Goal: Task Accomplishment & Management: Use online tool/utility

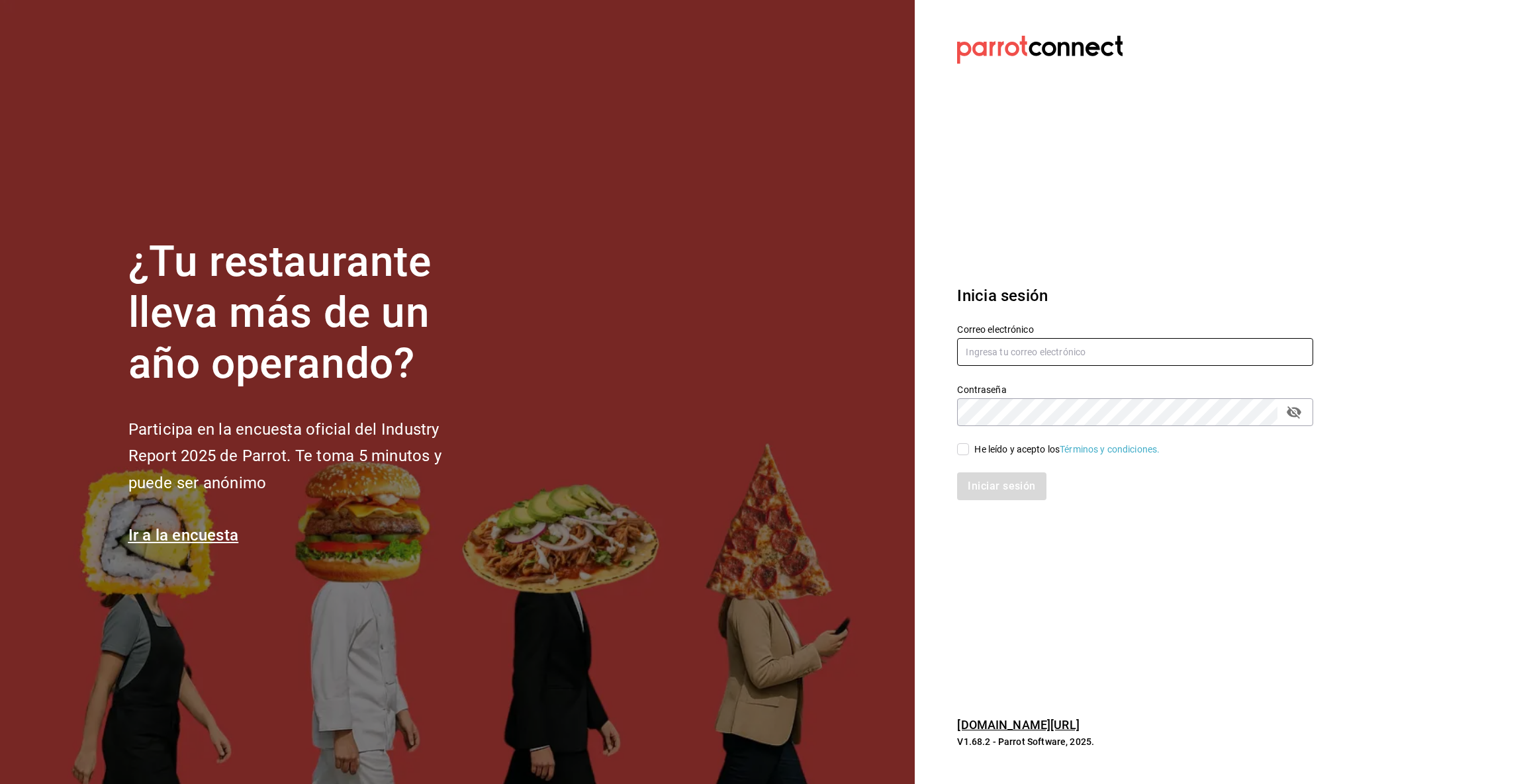
click at [1168, 342] on input "text" at bounding box center [1135, 352] width 356 height 28
type input "[EMAIL_ADDRESS][DOMAIN_NAME]"
click at [967, 453] on input "He leído y acepto los Términos y condiciones." at bounding box center [963, 449] width 12 height 12
checkbox input "true"
click at [978, 492] on button "Iniciar sesión" at bounding box center [1002, 487] width 90 height 28
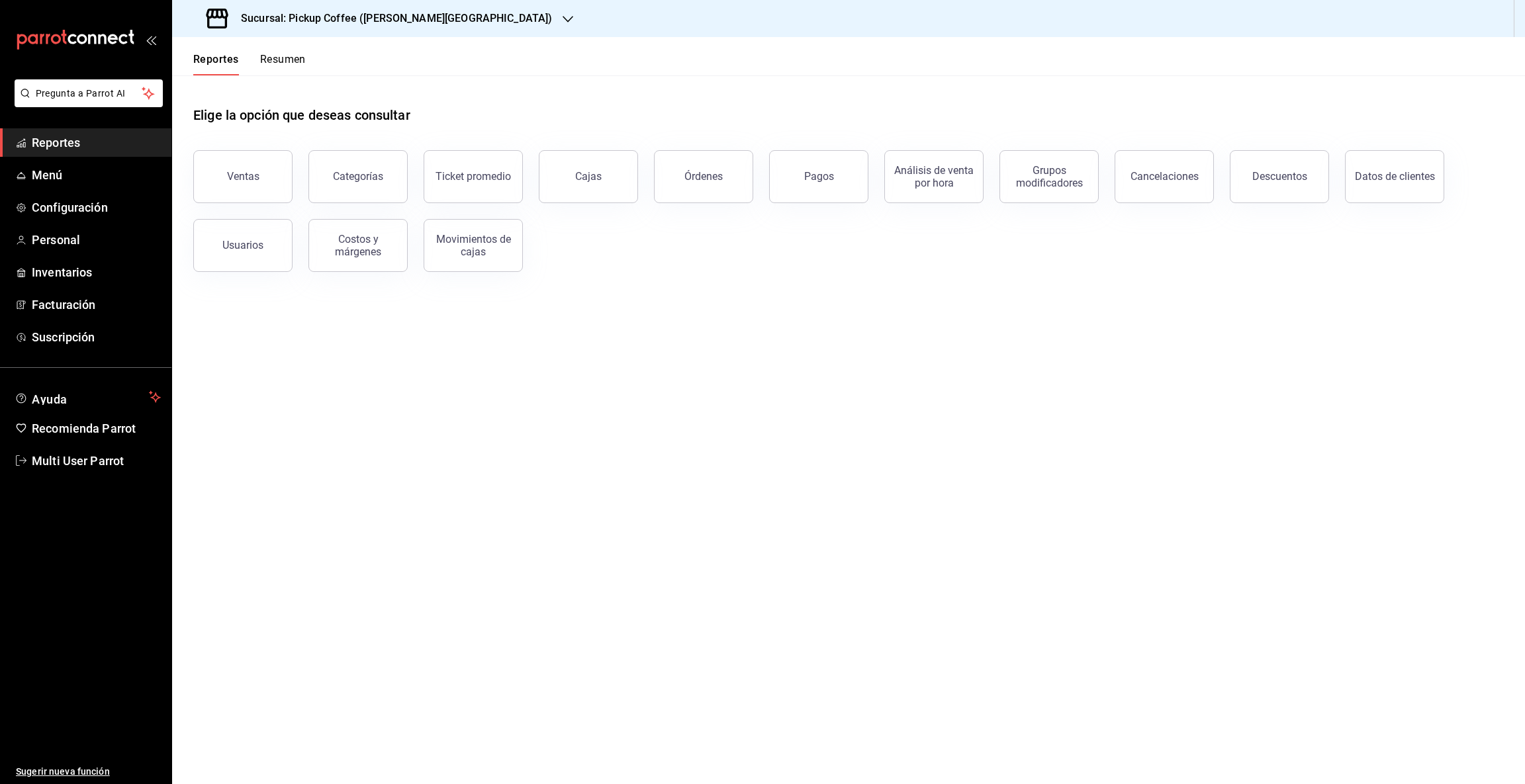
click at [562, 19] on icon "button" at bounding box center [568, 19] width 10 height 10
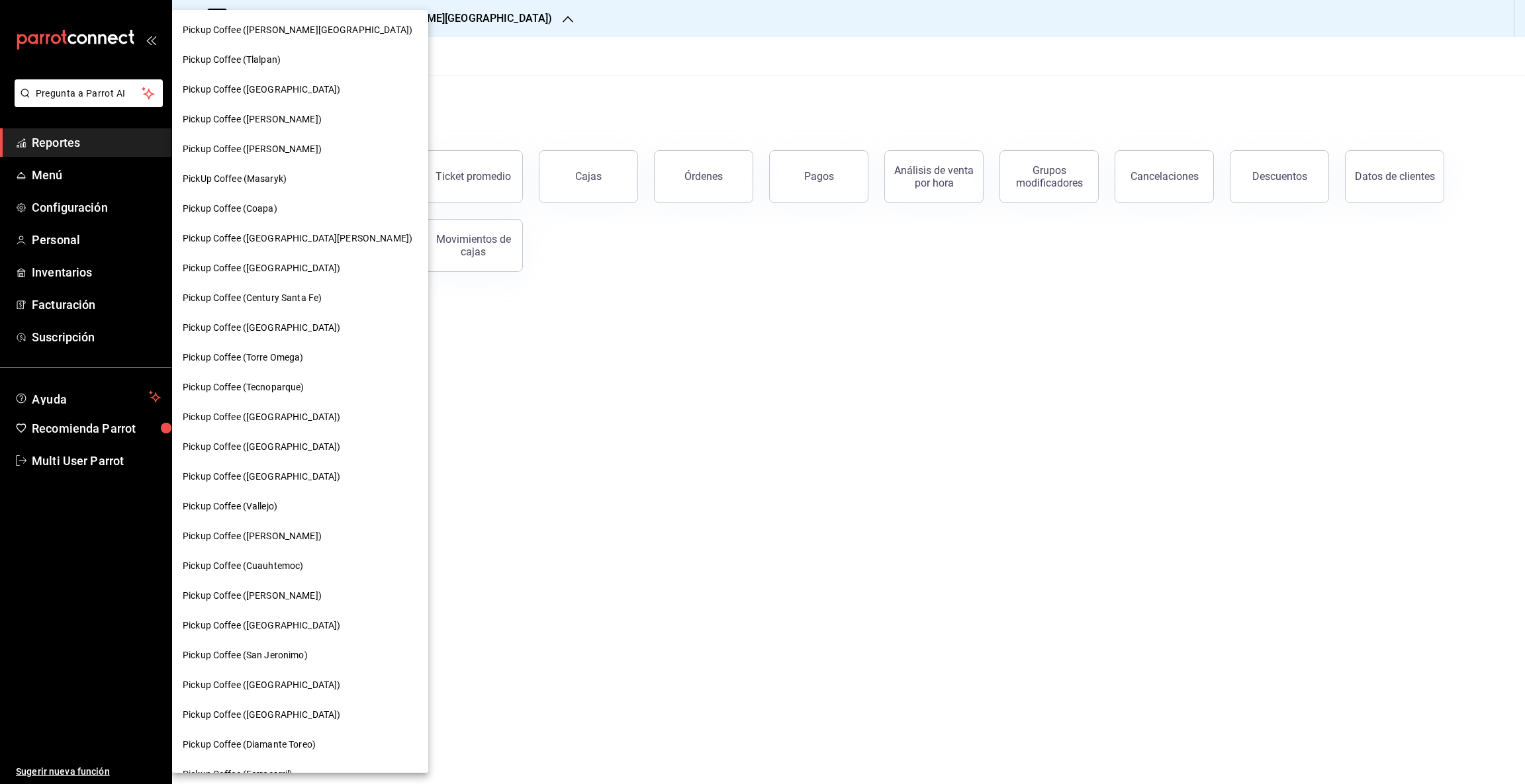
click at [276, 172] on span "PickUp Coffee (Masaryk)" at bounding box center [235, 178] width 104 height 14
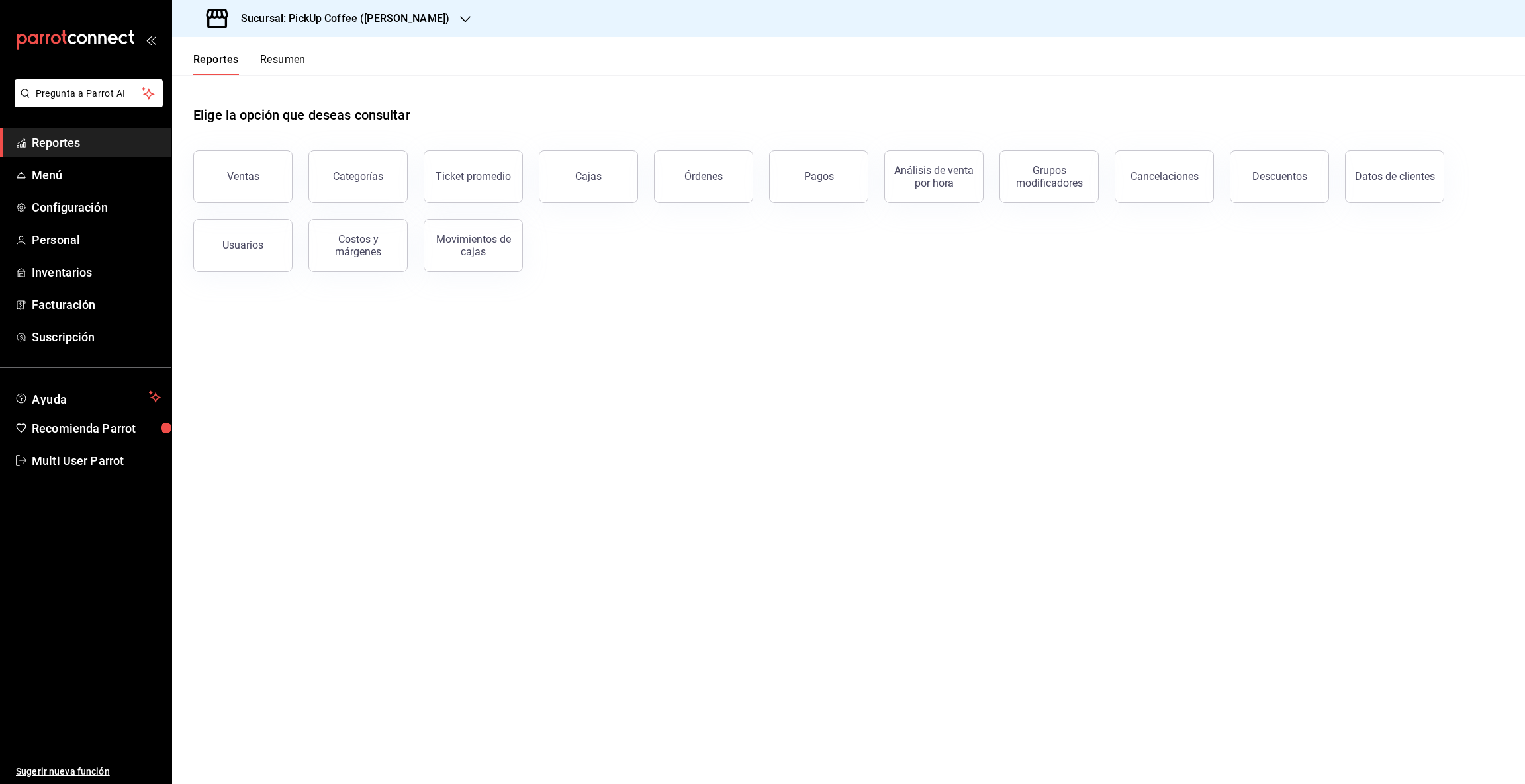
click at [288, 64] on button "Resumen" at bounding box center [283, 64] width 46 height 23
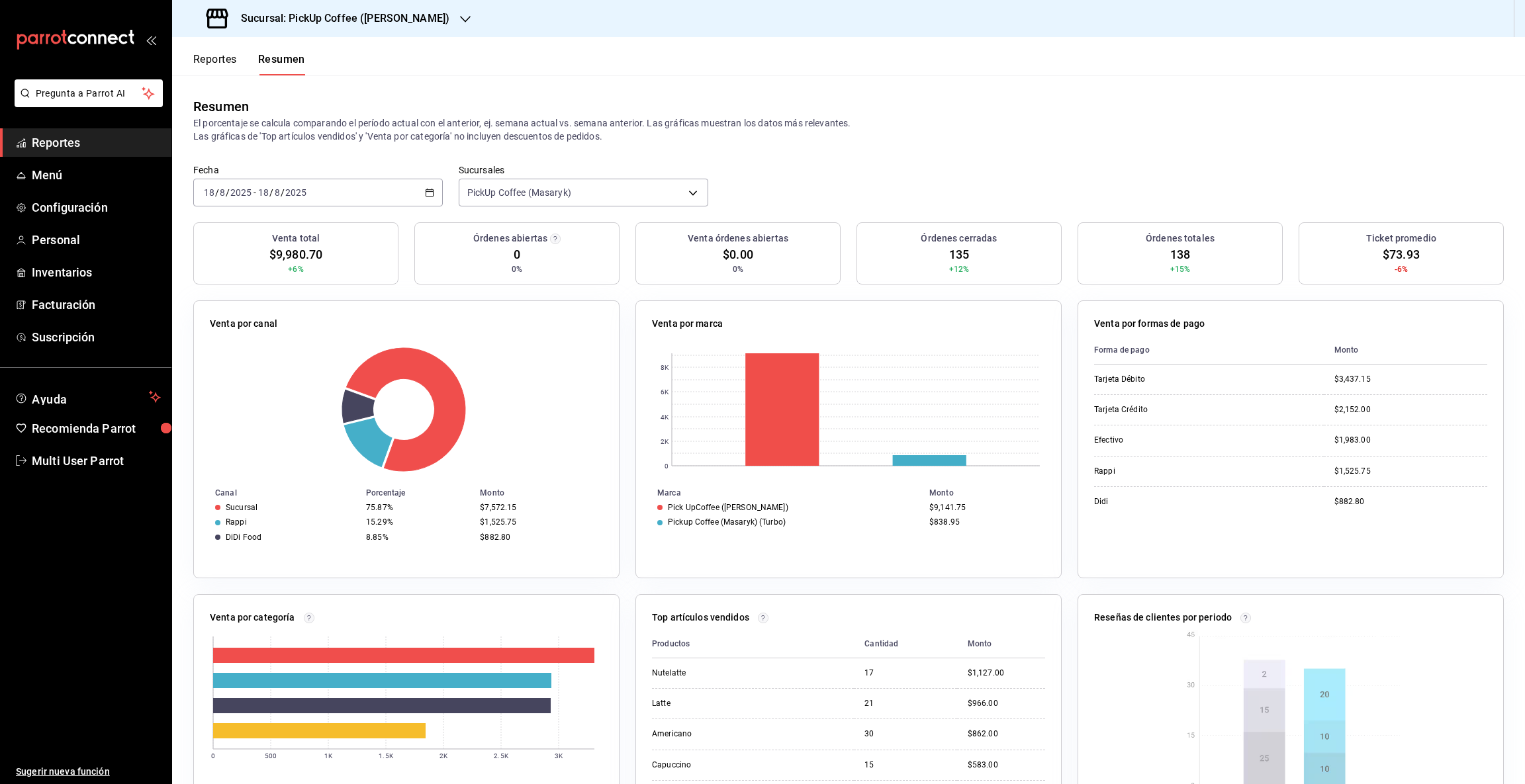
click at [427, 190] on icon "button" at bounding box center [430, 192] width 10 height 10
click at [213, 380] on span "Rango de fechas" at bounding box center [256, 381] width 103 height 14
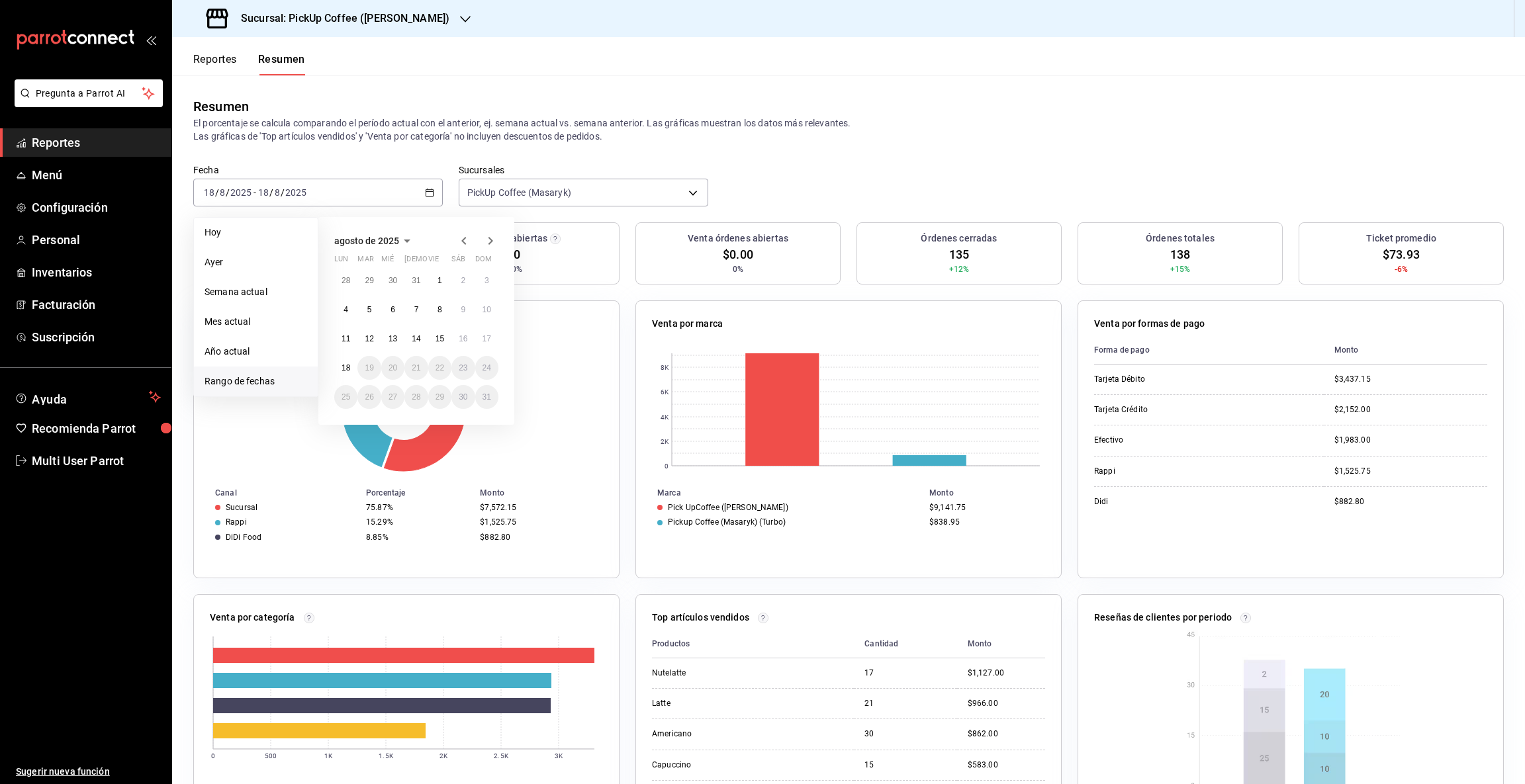
click at [460, 239] on icon "button" at bounding box center [464, 241] width 16 height 16
click at [372, 282] on button "1" at bounding box center [369, 280] width 23 height 23
click at [418, 399] on abbr "31" at bounding box center [416, 397] width 9 height 10
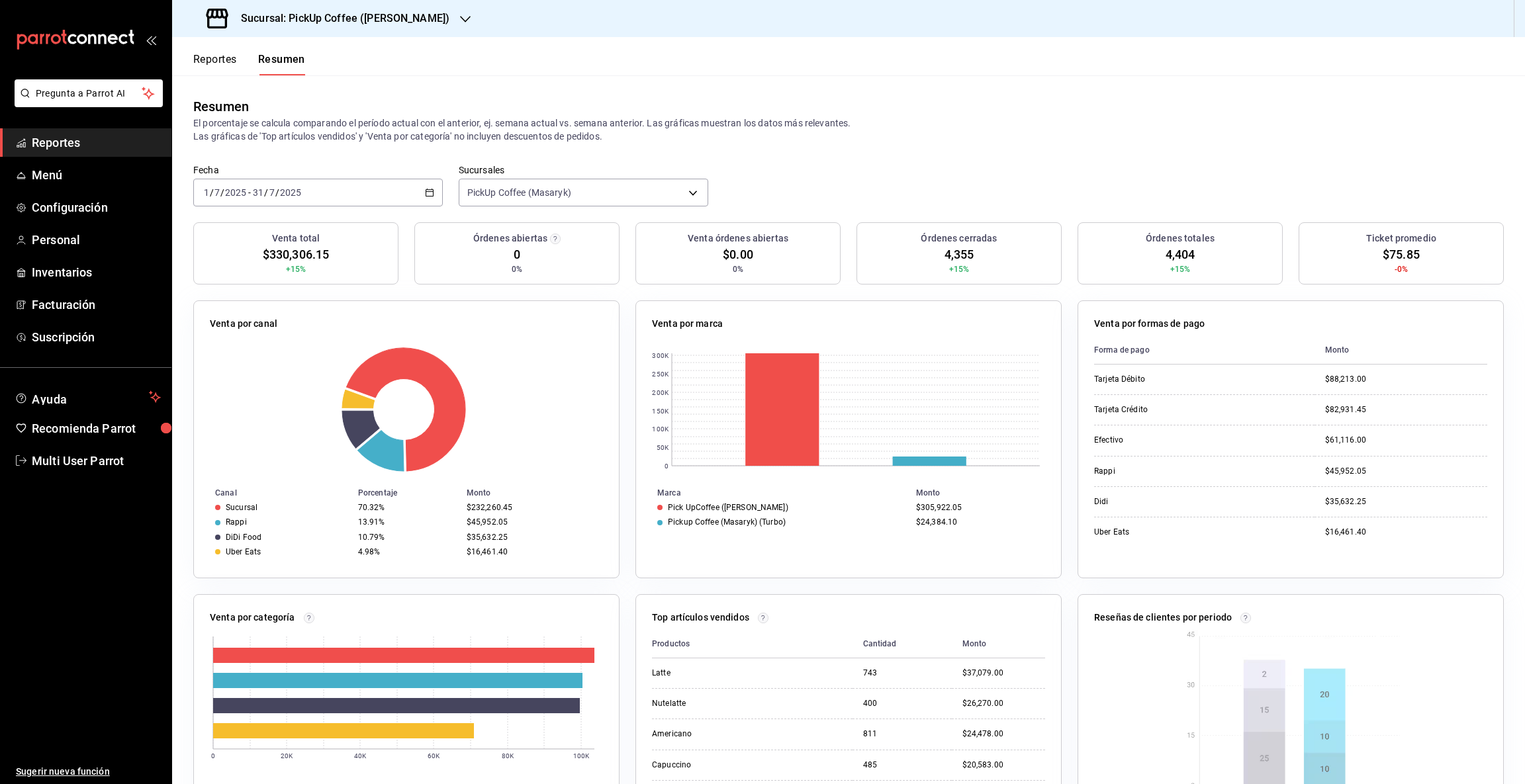
click at [426, 194] on icon "button" at bounding box center [430, 192] width 10 height 10
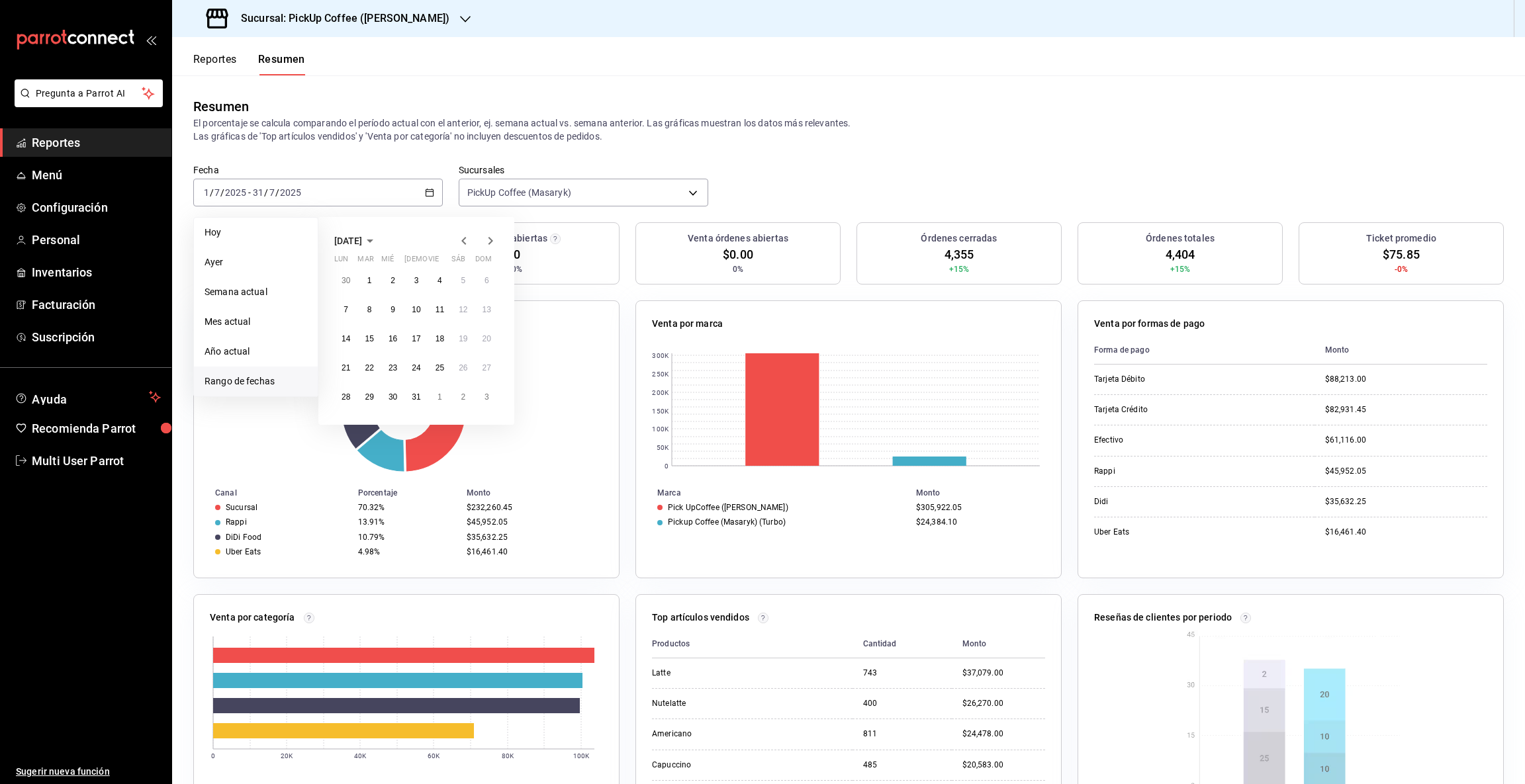
click at [488, 239] on icon "button" at bounding box center [490, 241] width 16 height 16
click at [438, 283] on abbr "1" at bounding box center [440, 280] width 4 height 10
click at [344, 371] on abbr "18" at bounding box center [346, 368] width 9 height 10
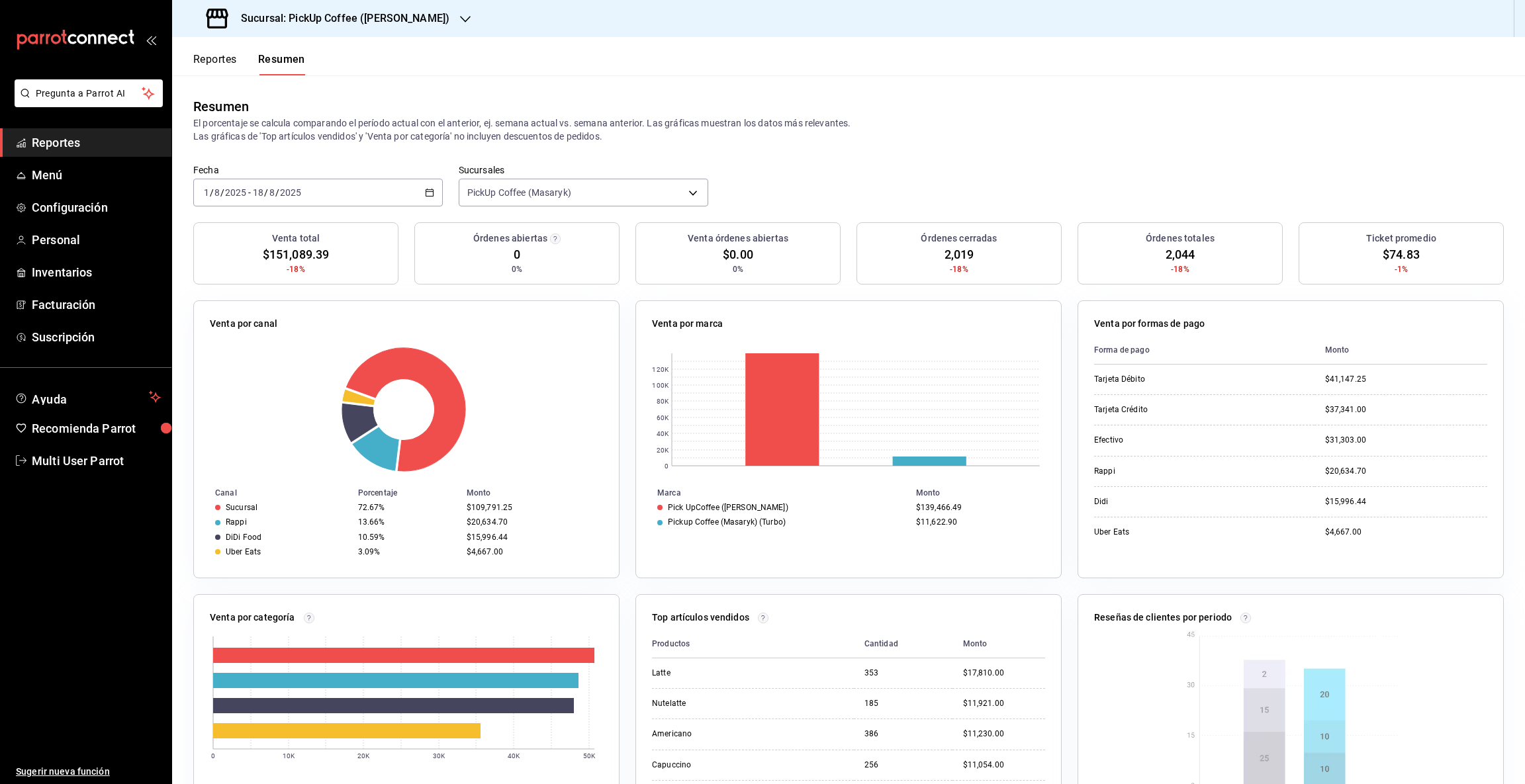
click at [1171, 264] on span "-18%" at bounding box center [1180, 269] width 18 height 12
click at [1166, 253] on span "2,044" at bounding box center [1181, 254] width 30 height 18
click at [229, 57] on button "Reportes" at bounding box center [215, 64] width 44 height 23
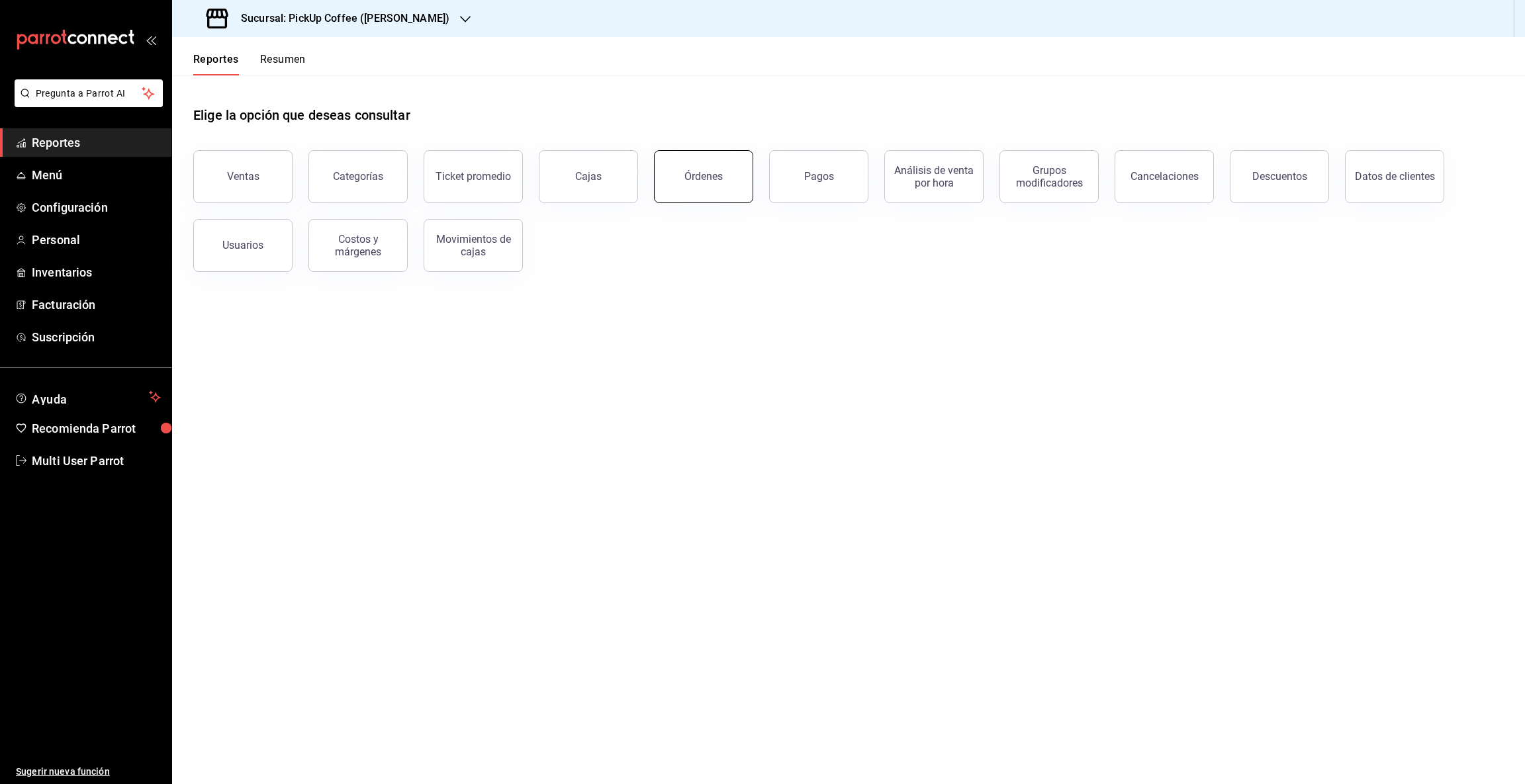
click at [688, 181] on div "Órdenes" at bounding box center [703, 176] width 38 height 12
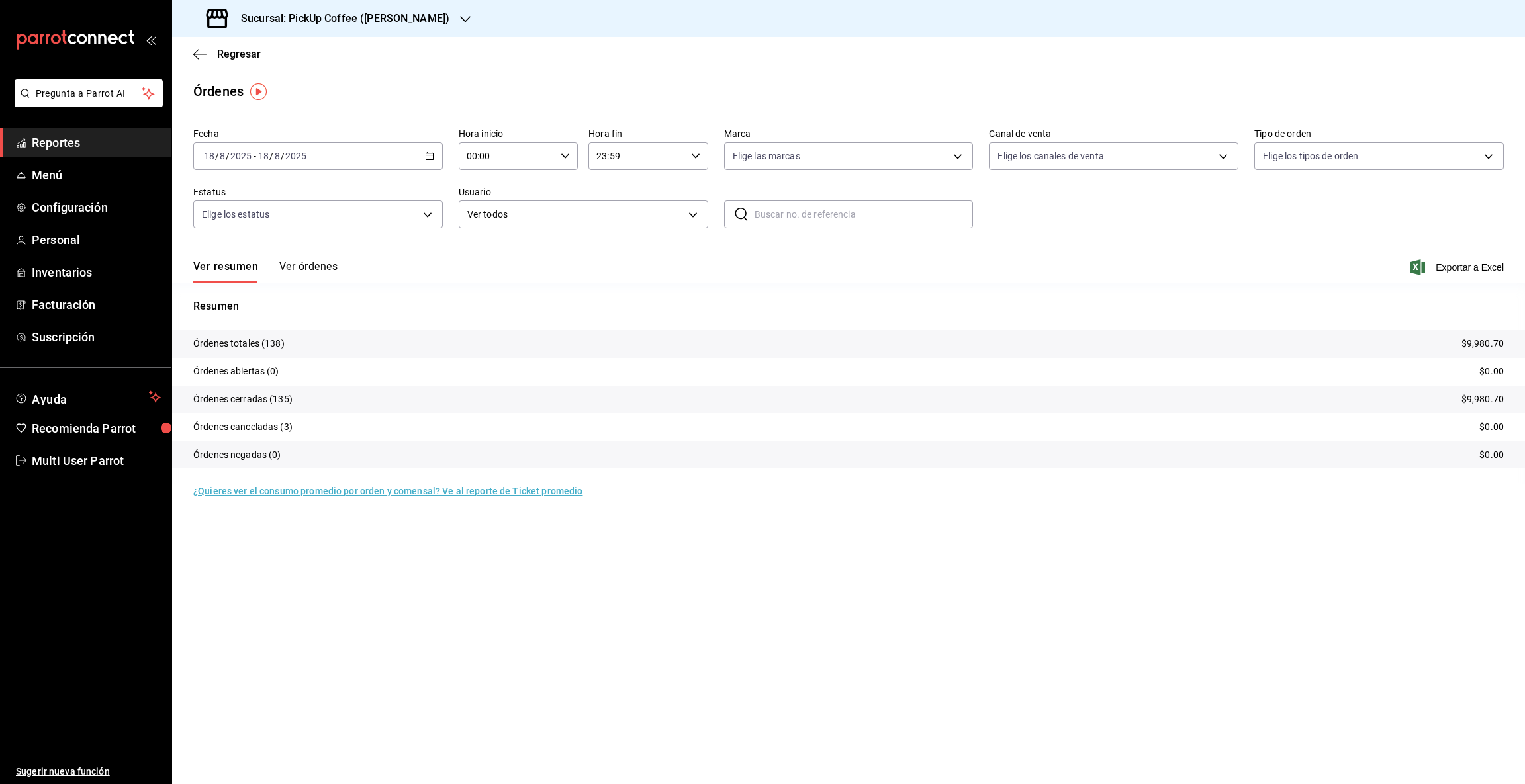
click at [427, 156] on icon "button" at bounding box center [430, 156] width 10 height 10
click at [283, 339] on span "Rango de fechas" at bounding box center [256, 345] width 103 height 14
click at [438, 245] on abbr "1" at bounding box center [440, 244] width 4 height 10
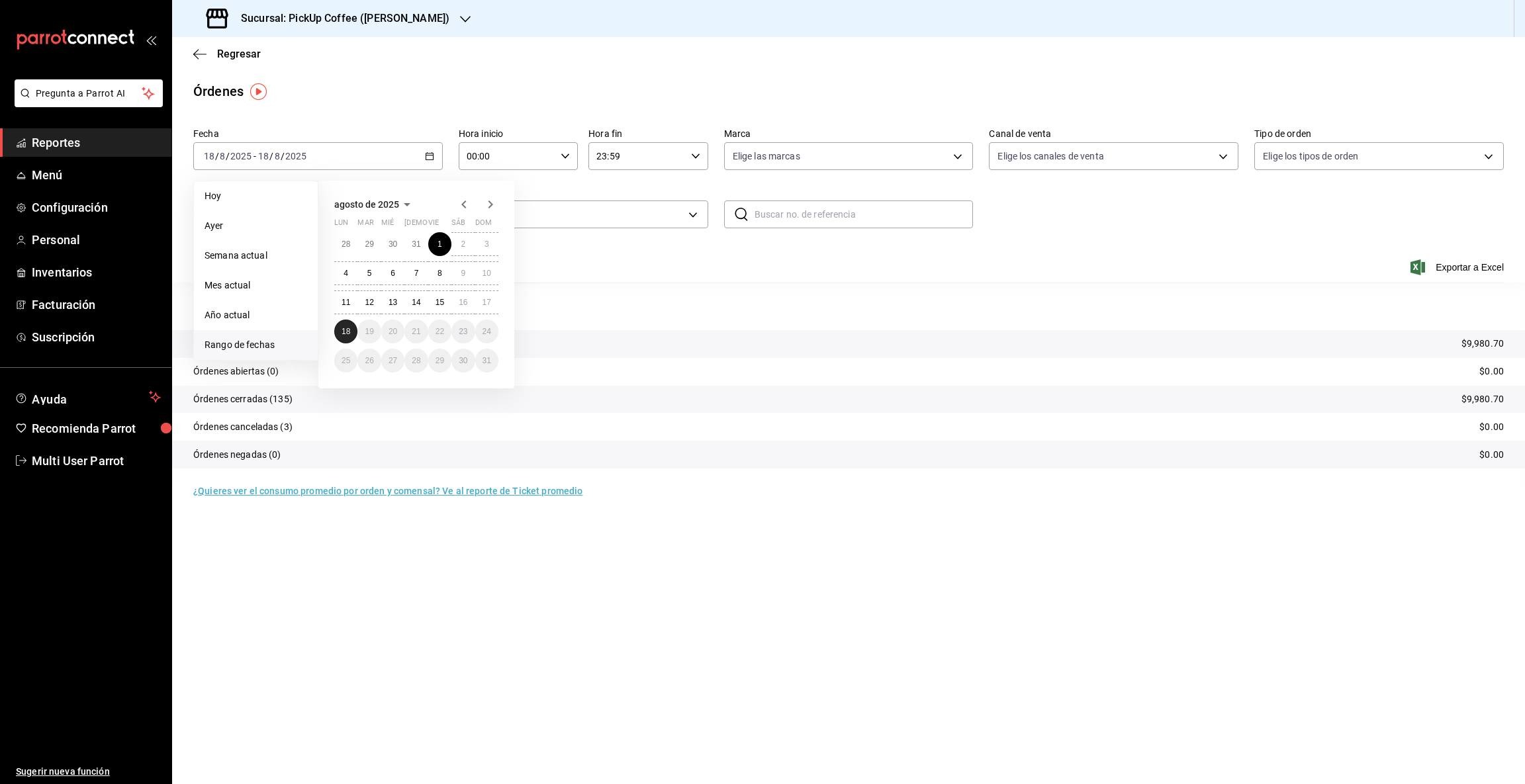
click at [348, 333] on abbr "18" at bounding box center [346, 331] width 9 height 10
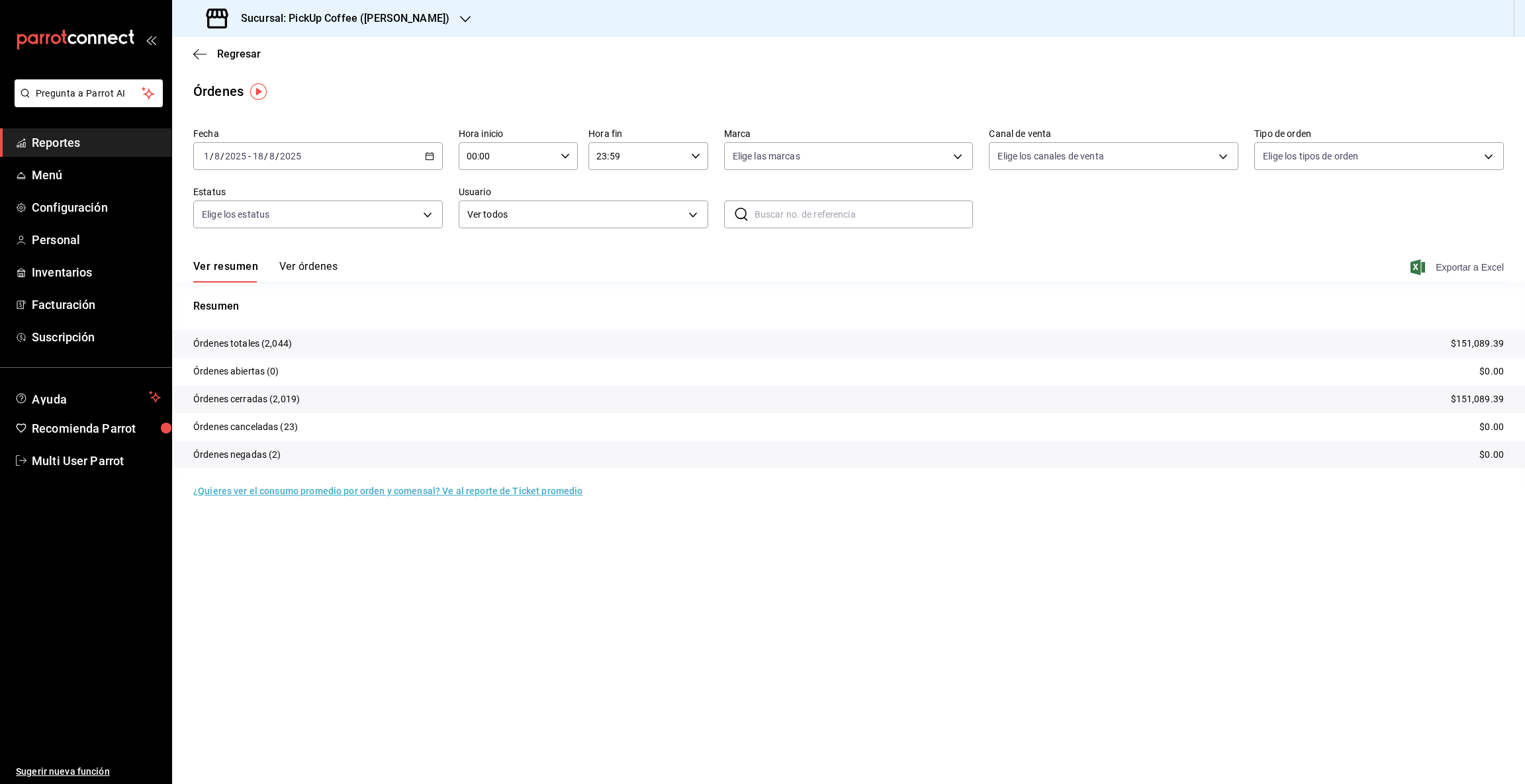
click at [1455, 261] on span "Exportar a Excel" at bounding box center [1459, 267] width 91 height 16
